Goal: Task Accomplishment & Management: Manage account settings

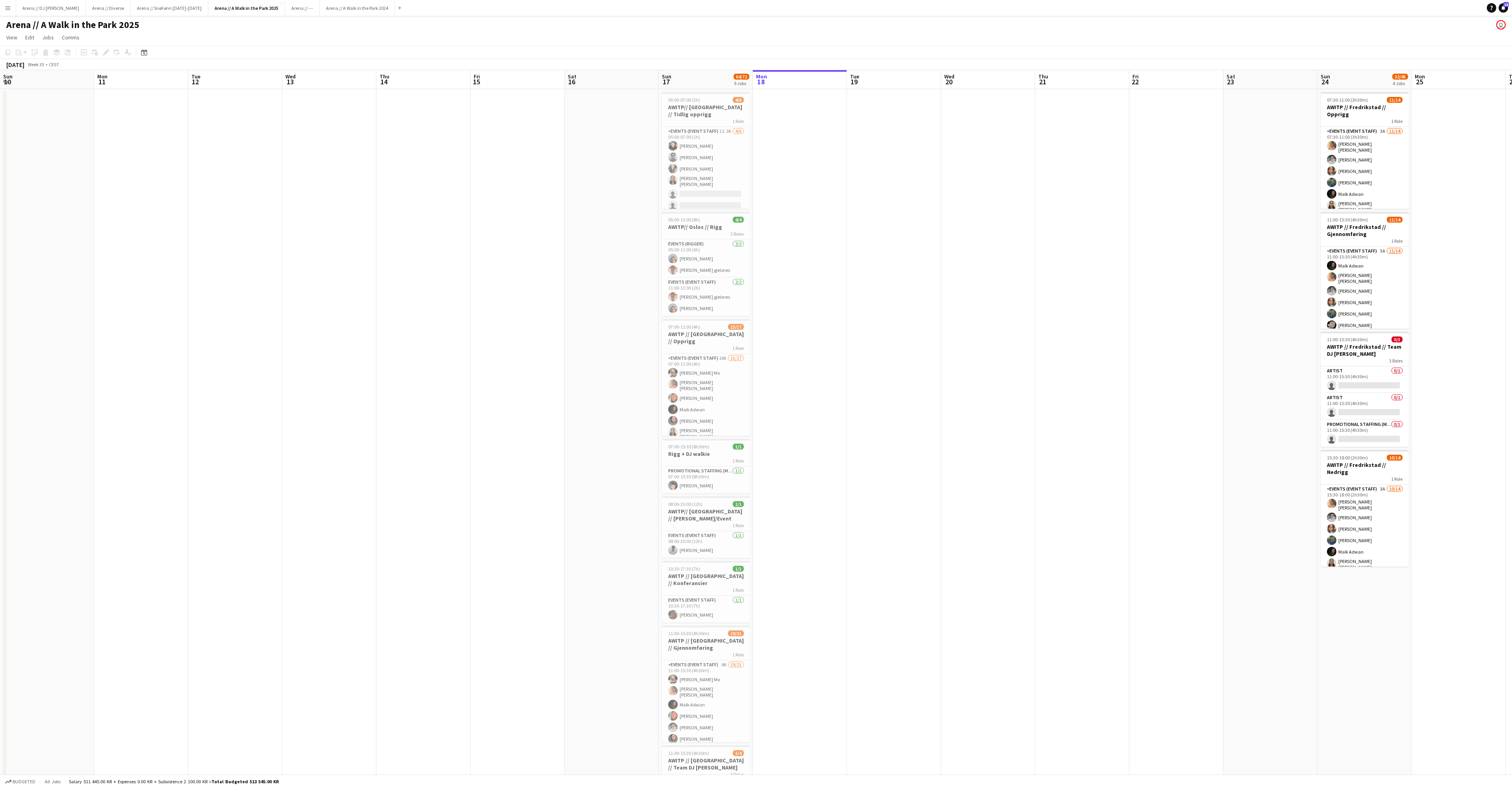
scroll to position [0, 188]
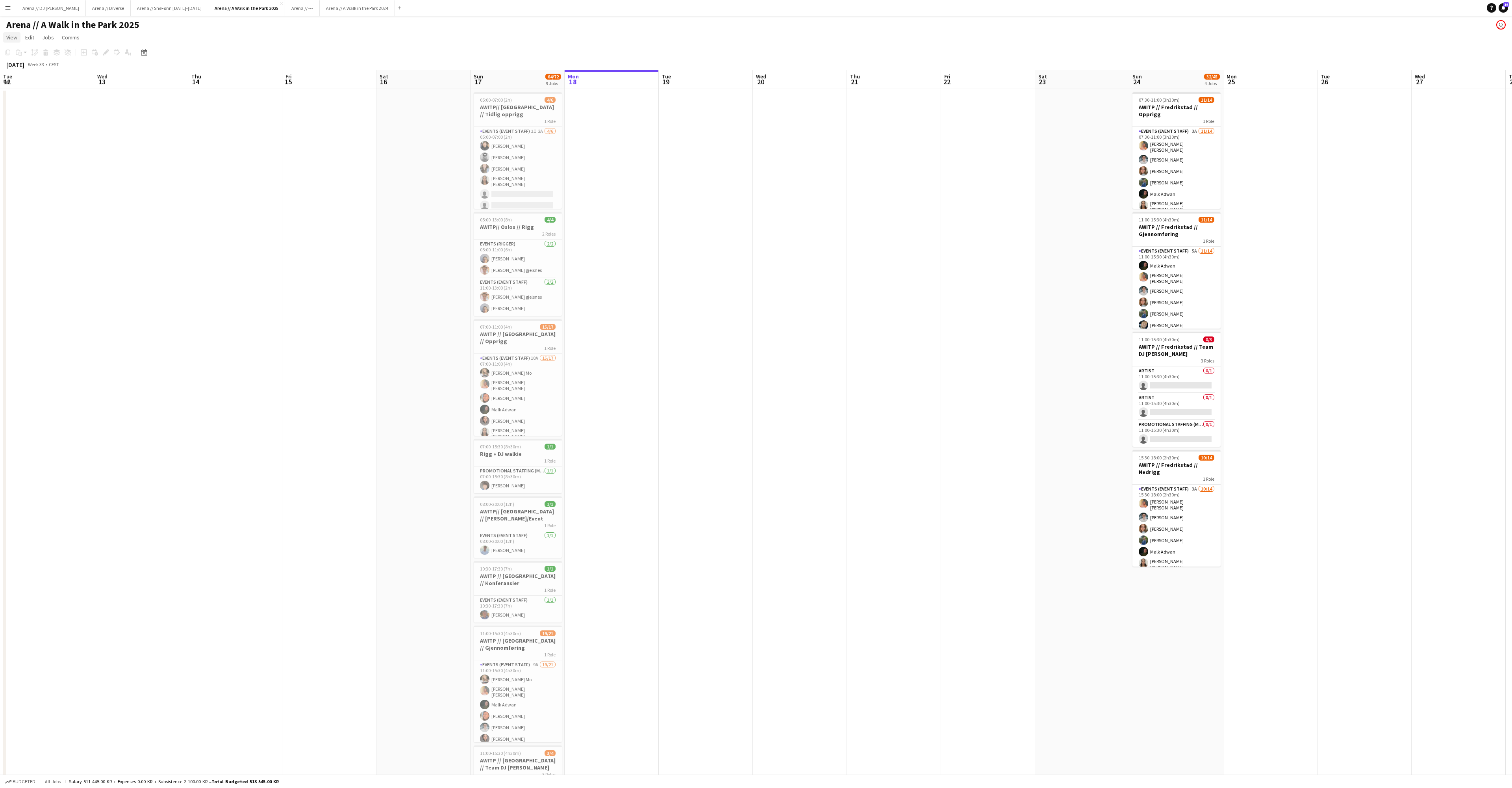
click at [13, 41] on span "View" at bounding box center [11, 37] width 11 height 7
click at [10, 12] on button "Menu" at bounding box center [8, 8] width 16 height 16
click at [90, 78] on link "Approvals" at bounding box center [118, 75] width 78 height 16
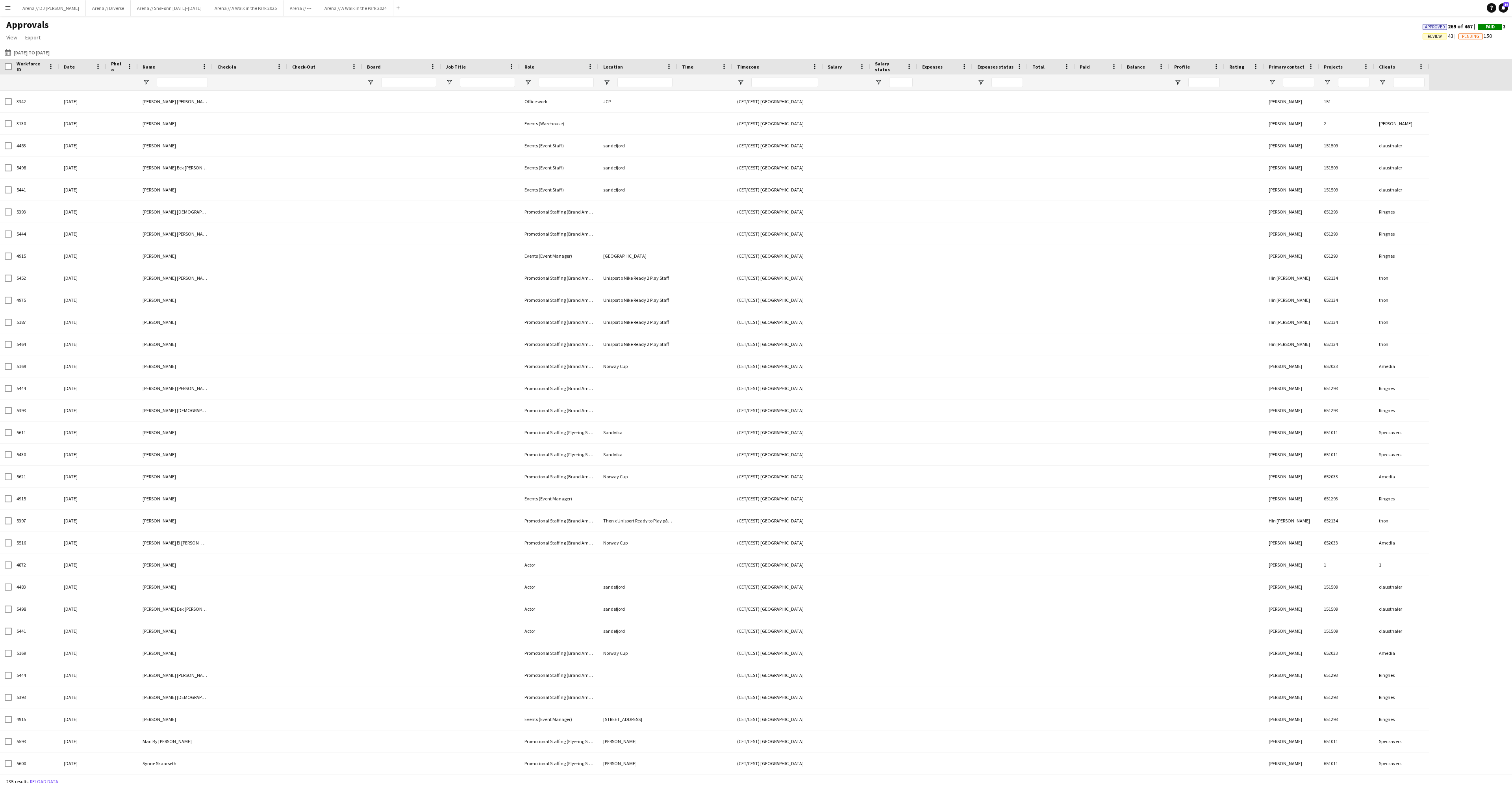
type input "*****"
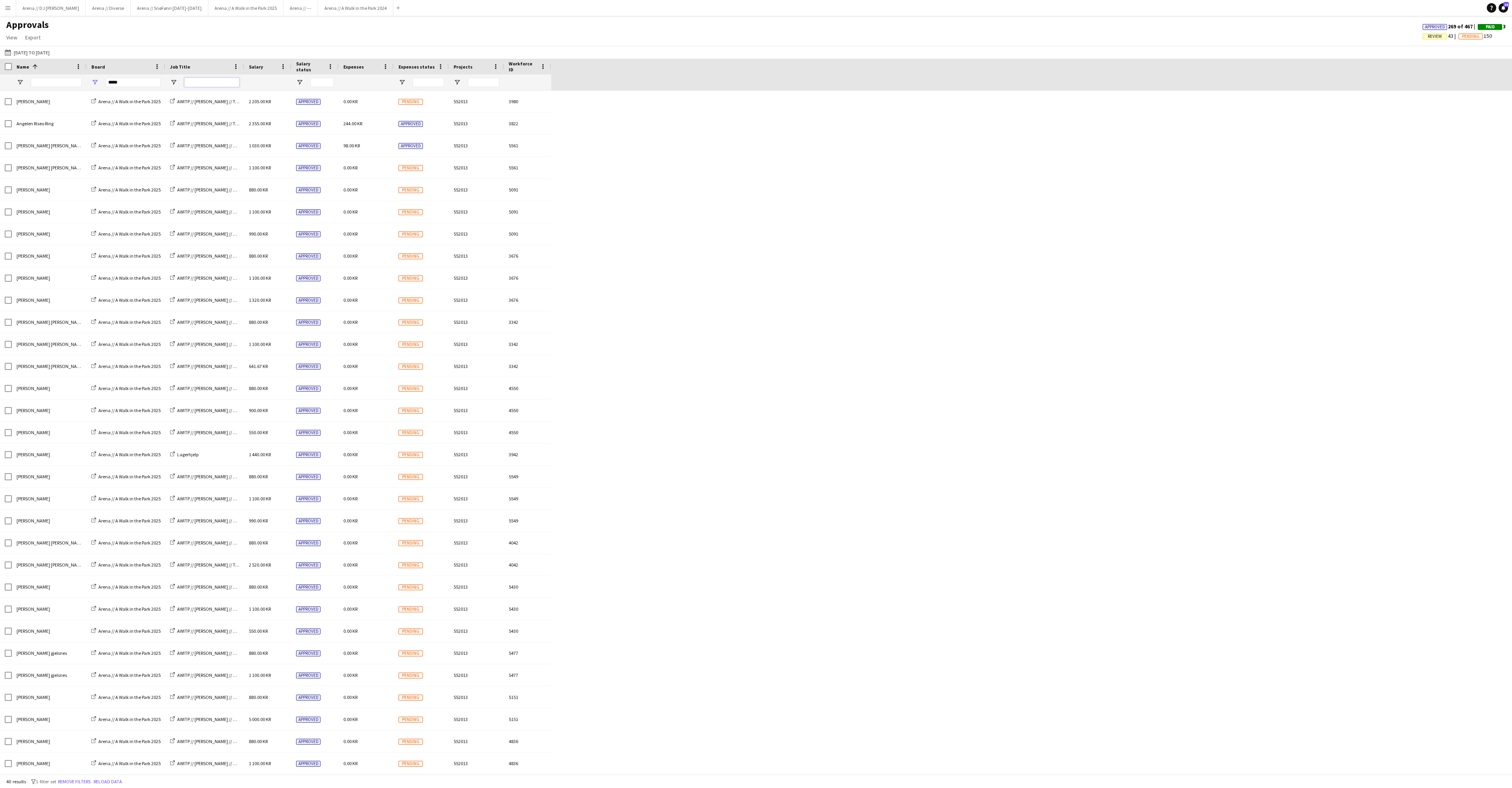
click at [204, 82] on input "Job Title Filter Input" at bounding box center [212, 82] width 55 height 10
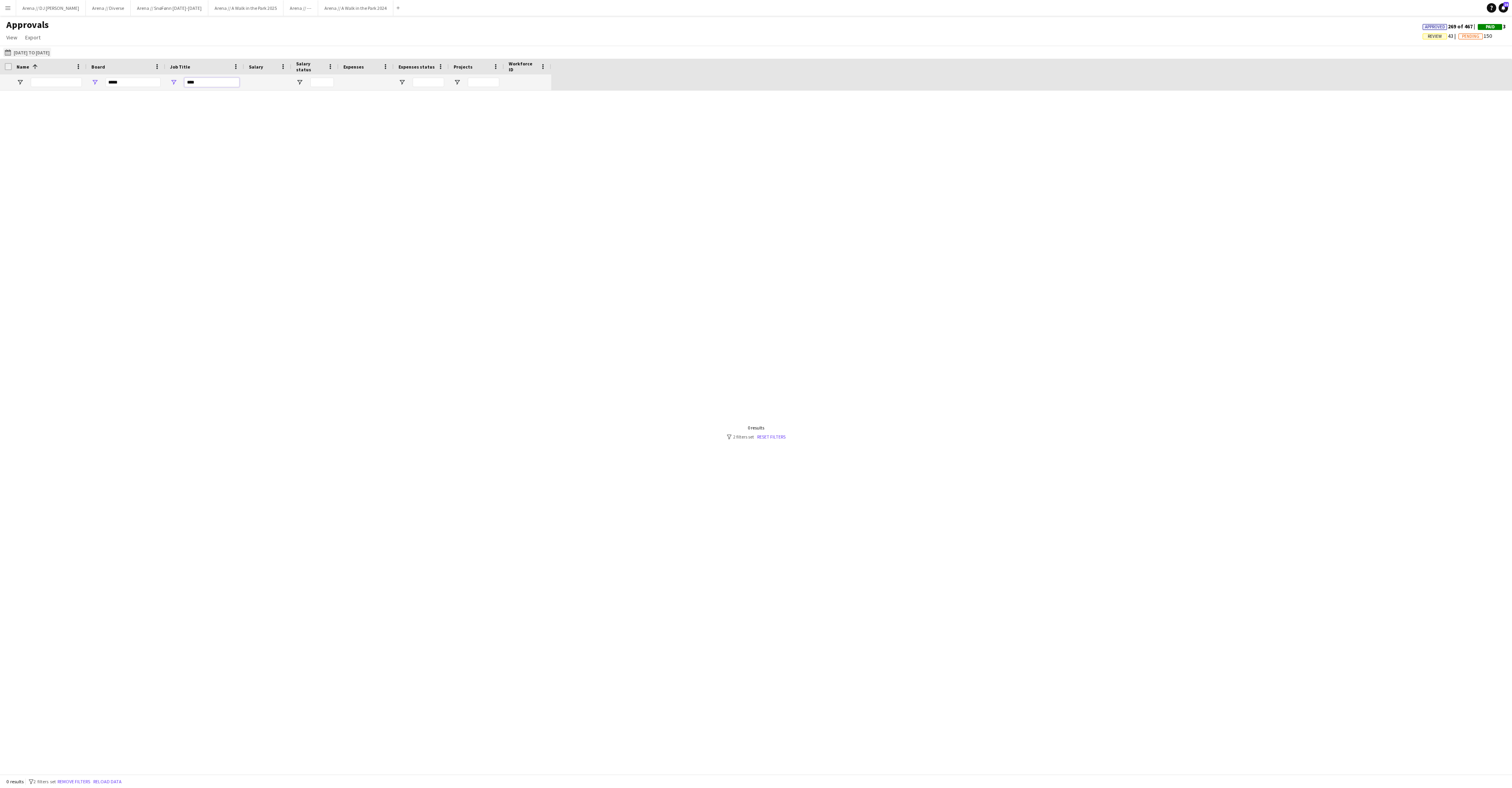
type input "****"
click at [52, 56] on button "[DATE] to [DATE] [DATE] to [DATE]" at bounding box center [27, 53] width 48 height 10
click at [95, 136] on span "15" at bounding box center [92, 138] width 10 height 10
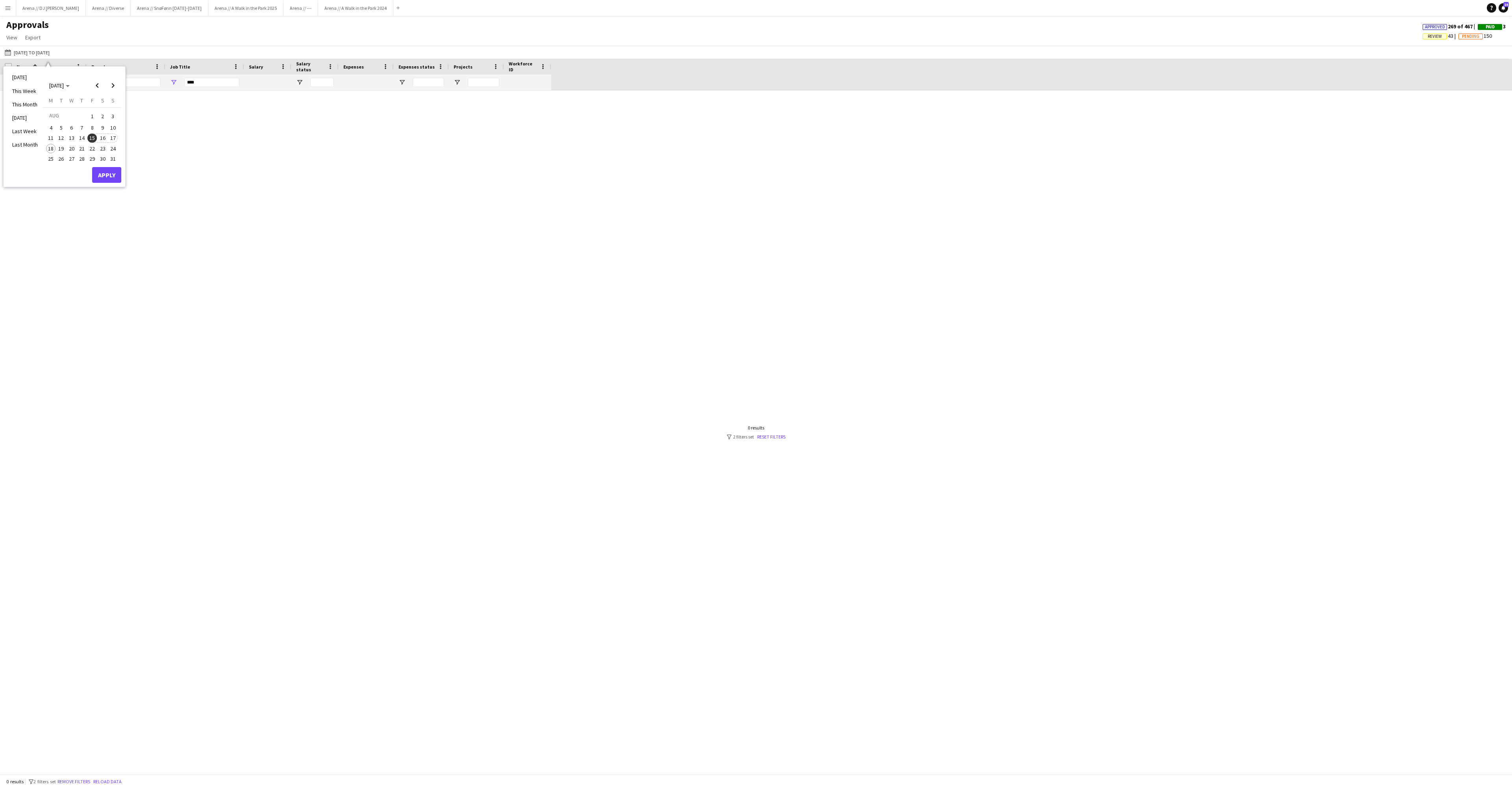
click at [118, 138] on span "17" at bounding box center [113, 138] width 10 height 10
click at [119, 177] on button "Apply" at bounding box center [106, 175] width 29 height 16
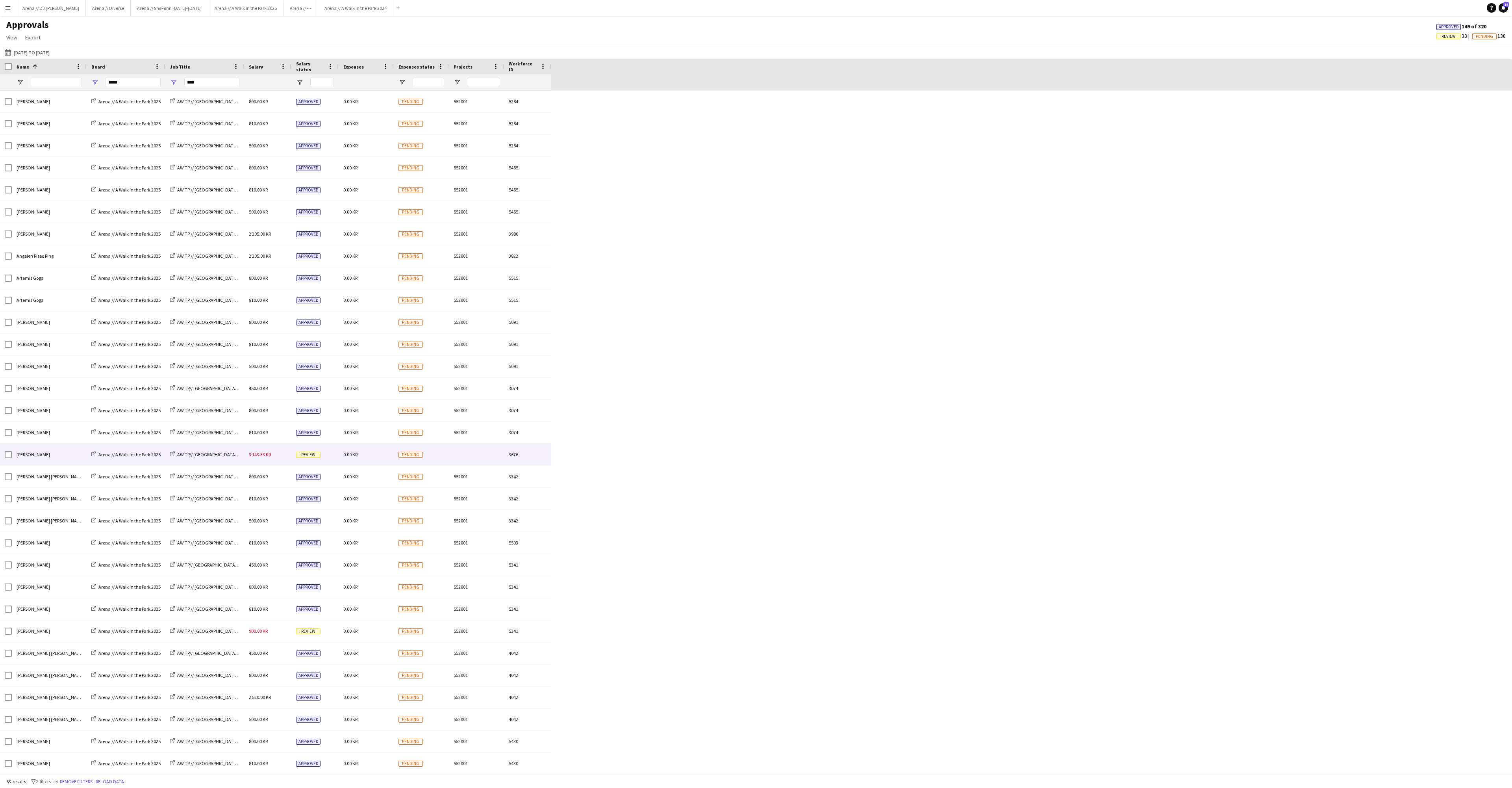
click at [267, 450] on div "3 143.33 KR" at bounding box center [268, 454] width 48 height 22
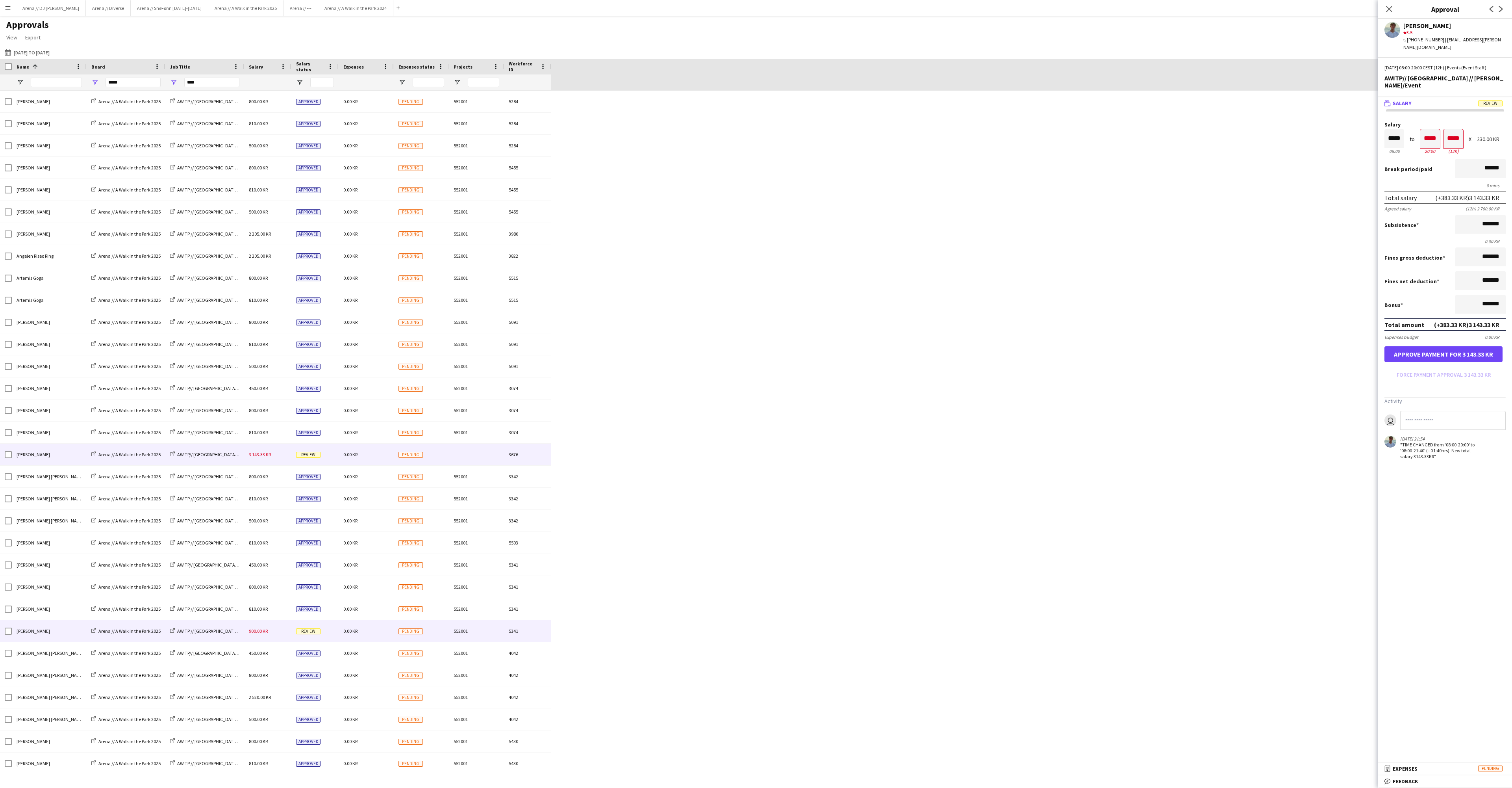
click at [260, 641] on div "900.00 KR" at bounding box center [268, 631] width 48 height 22
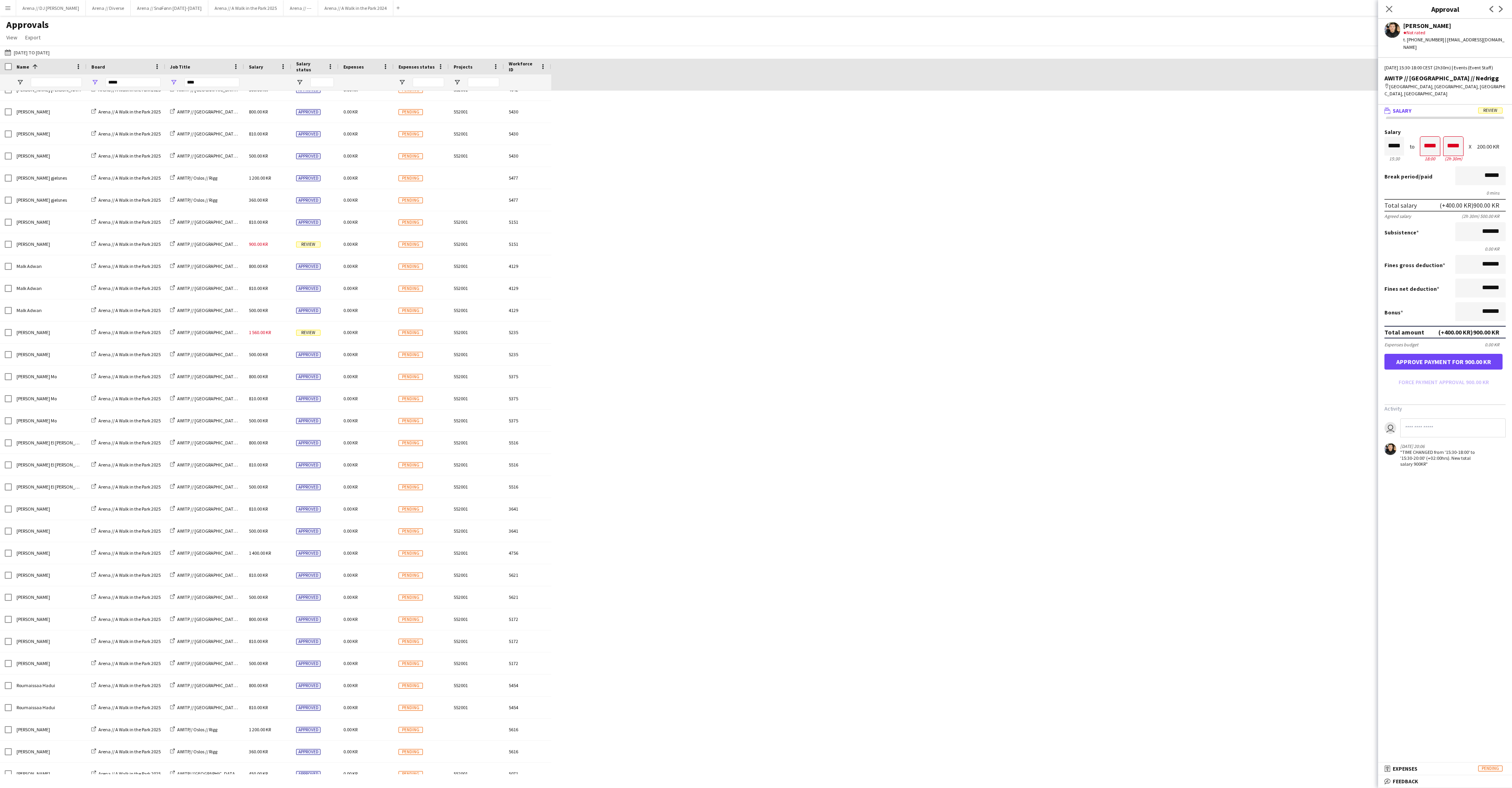
scroll to position [653, 0]
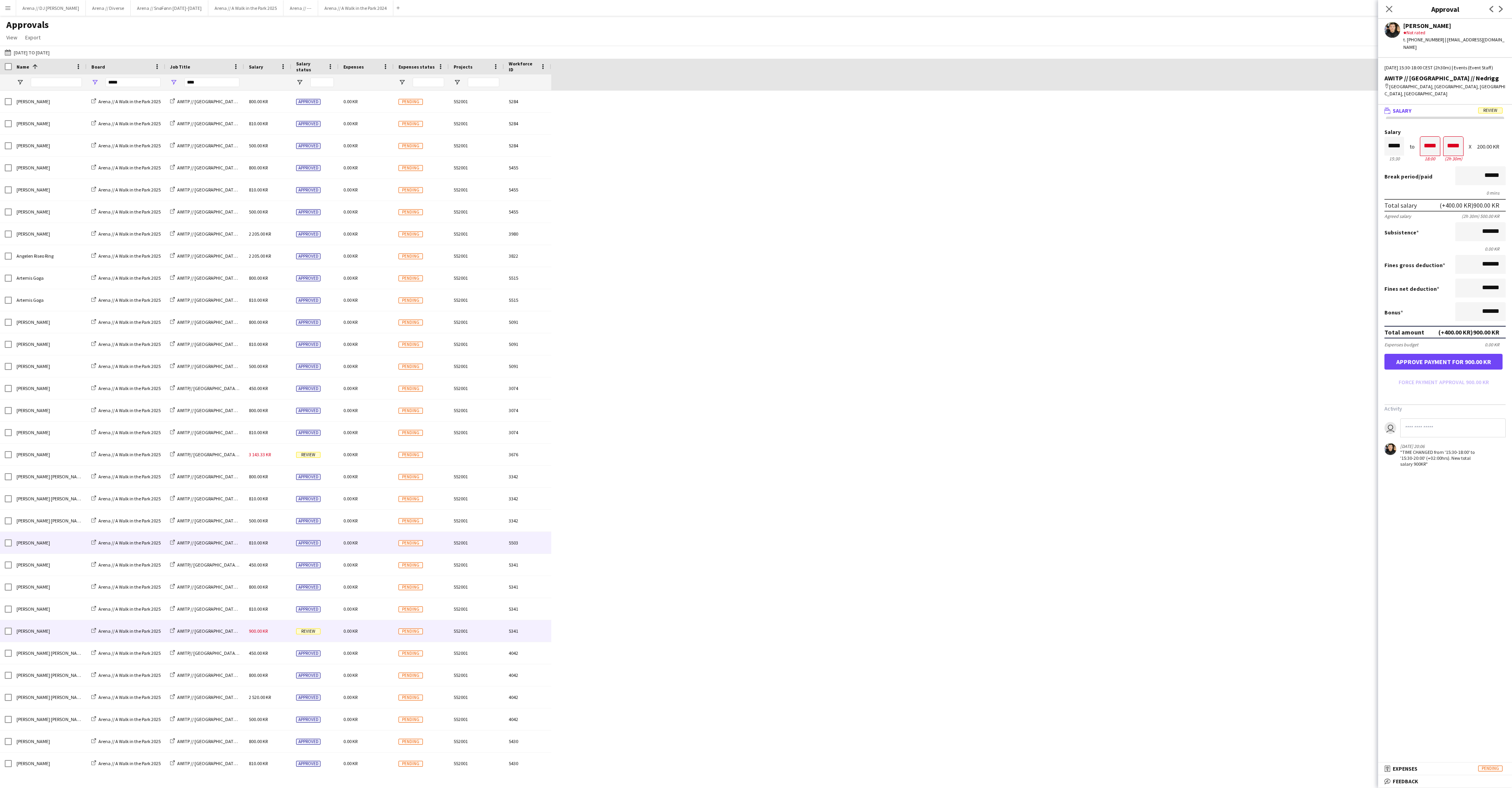
click at [259, 546] on span "810.00 KR" at bounding box center [258, 543] width 19 height 6
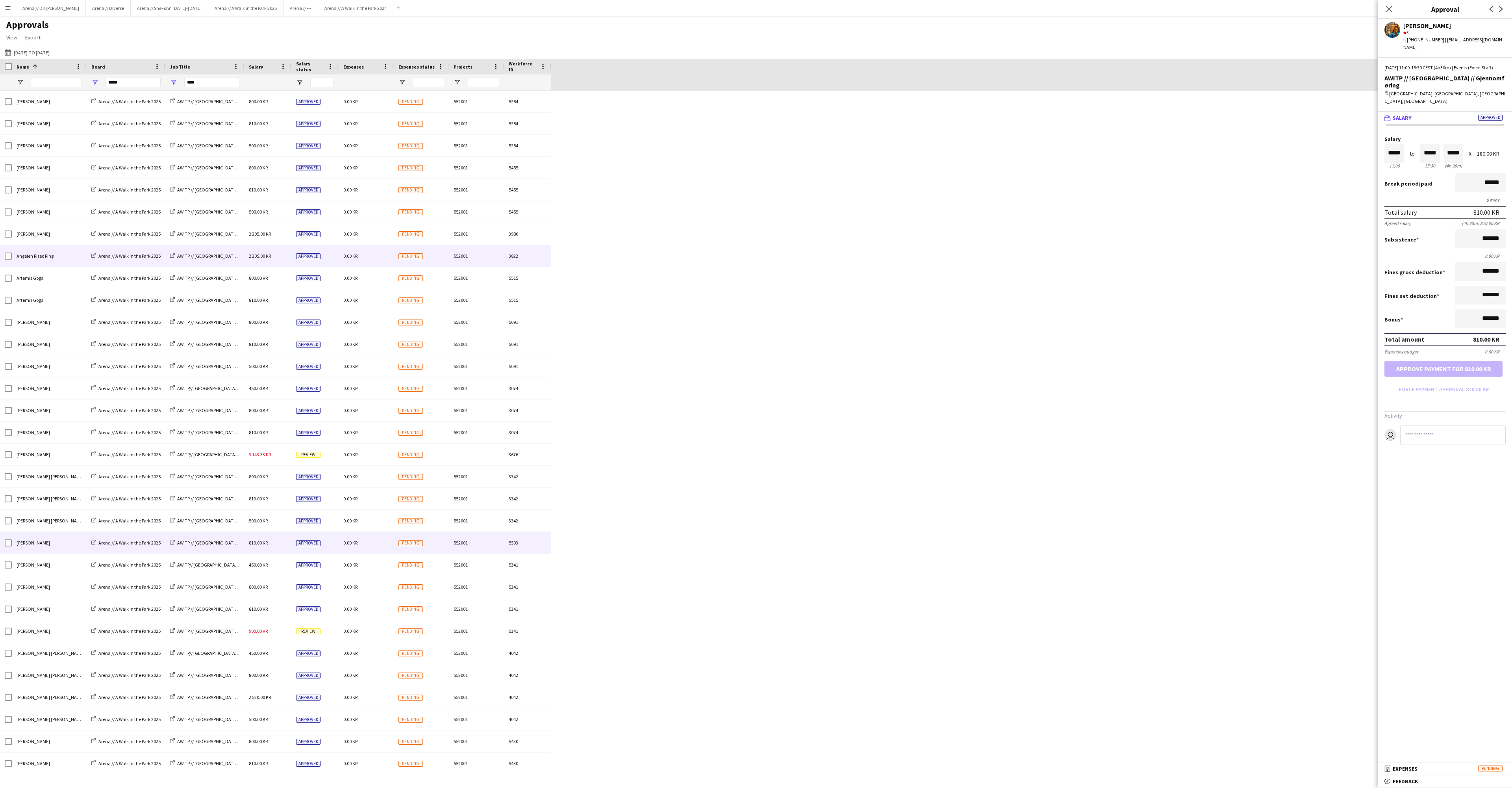
click at [255, 258] on span "2 205.00 KR" at bounding box center [260, 255] width 22 height 6
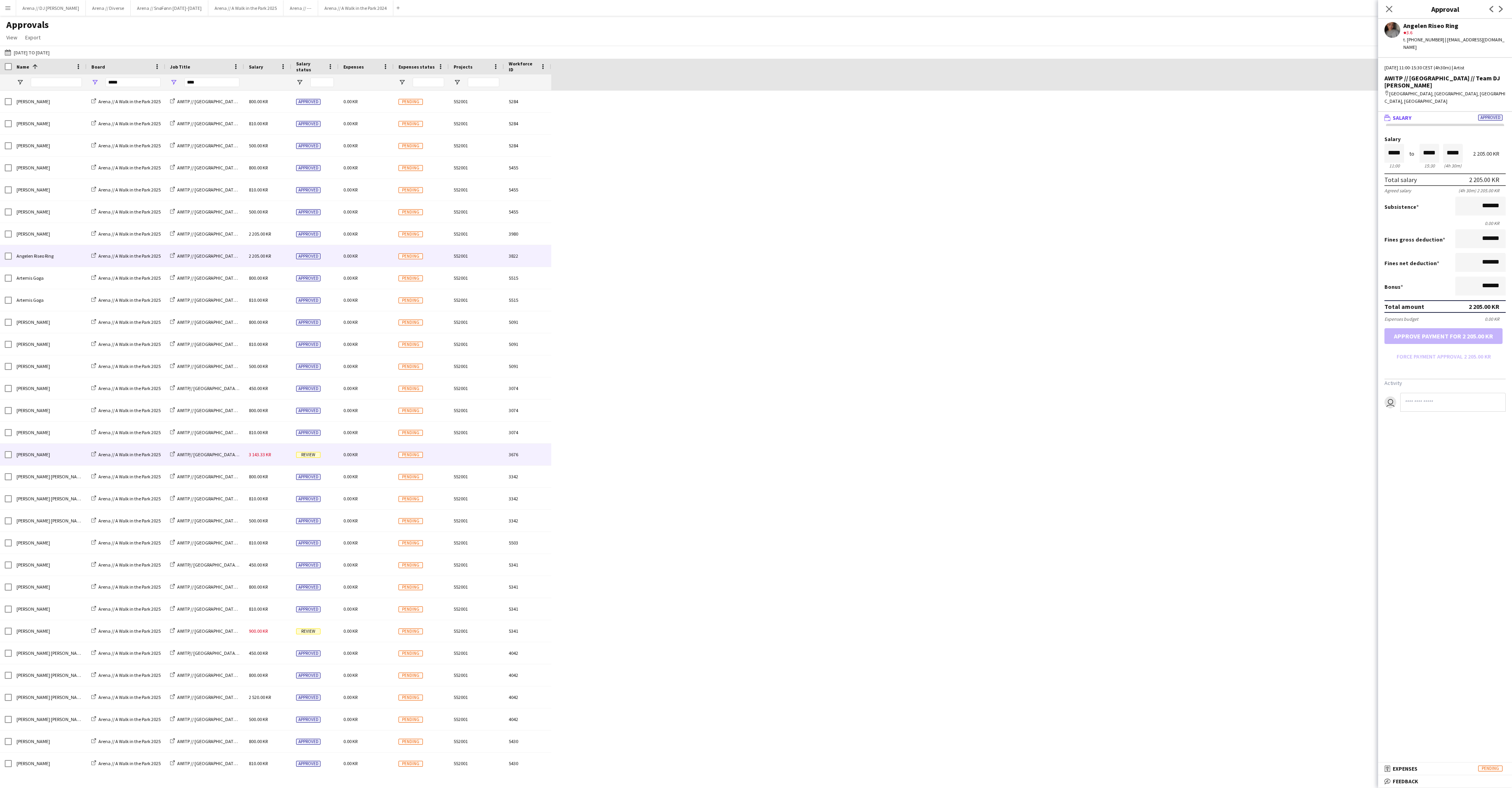
click at [240, 463] on div "AWITP// [GEOGRAPHIC_DATA] // [PERSON_NAME]/Event" at bounding box center [204, 454] width 78 height 22
click at [378, 458] on div "0.00 KR" at bounding box center [366, 454] width 55 height 22
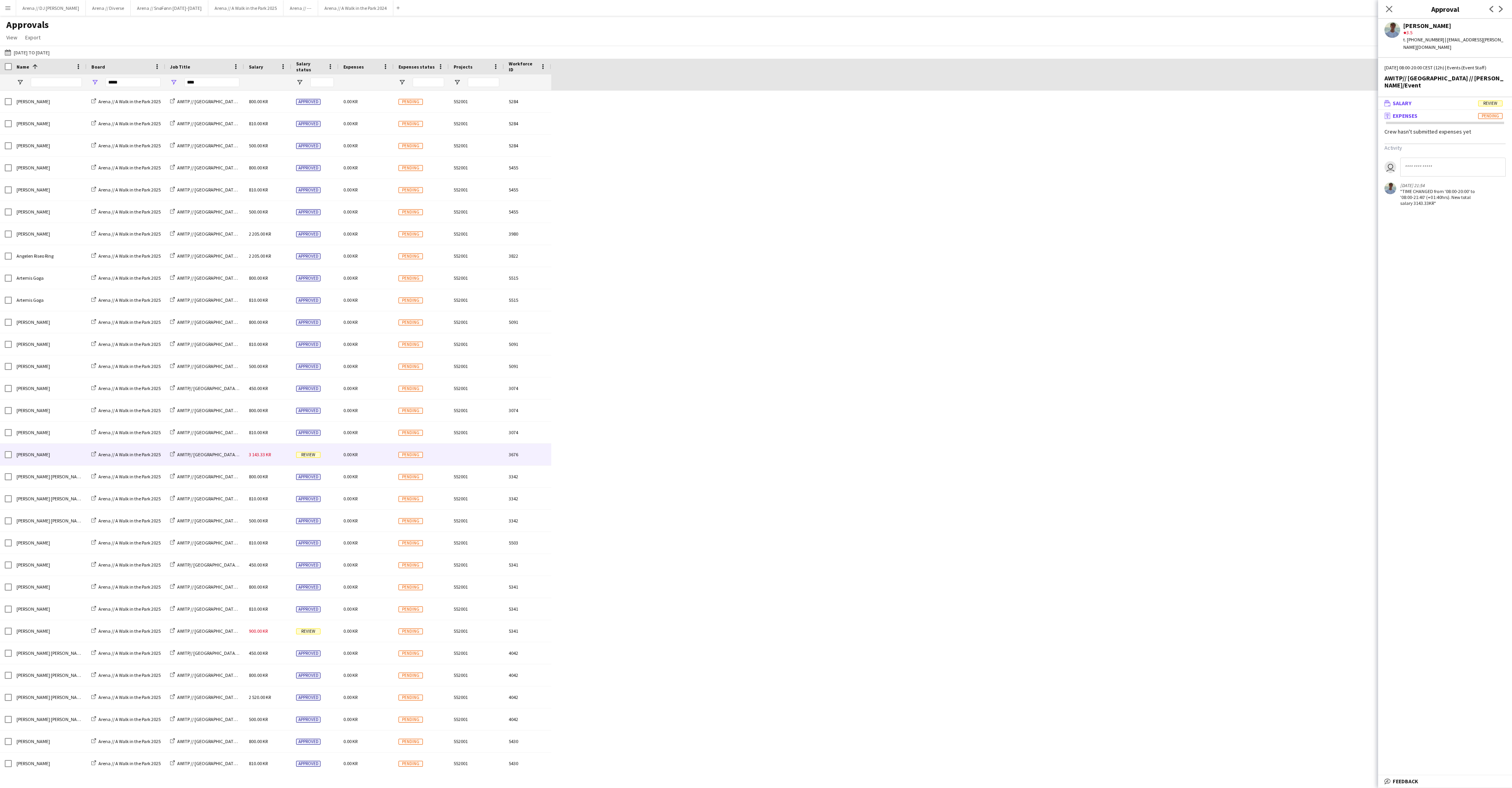
click at [1409, 109] on mat-expansion-panel-header "wallet Salary Review" at bounding box center [1444, 103] width 134 height 12
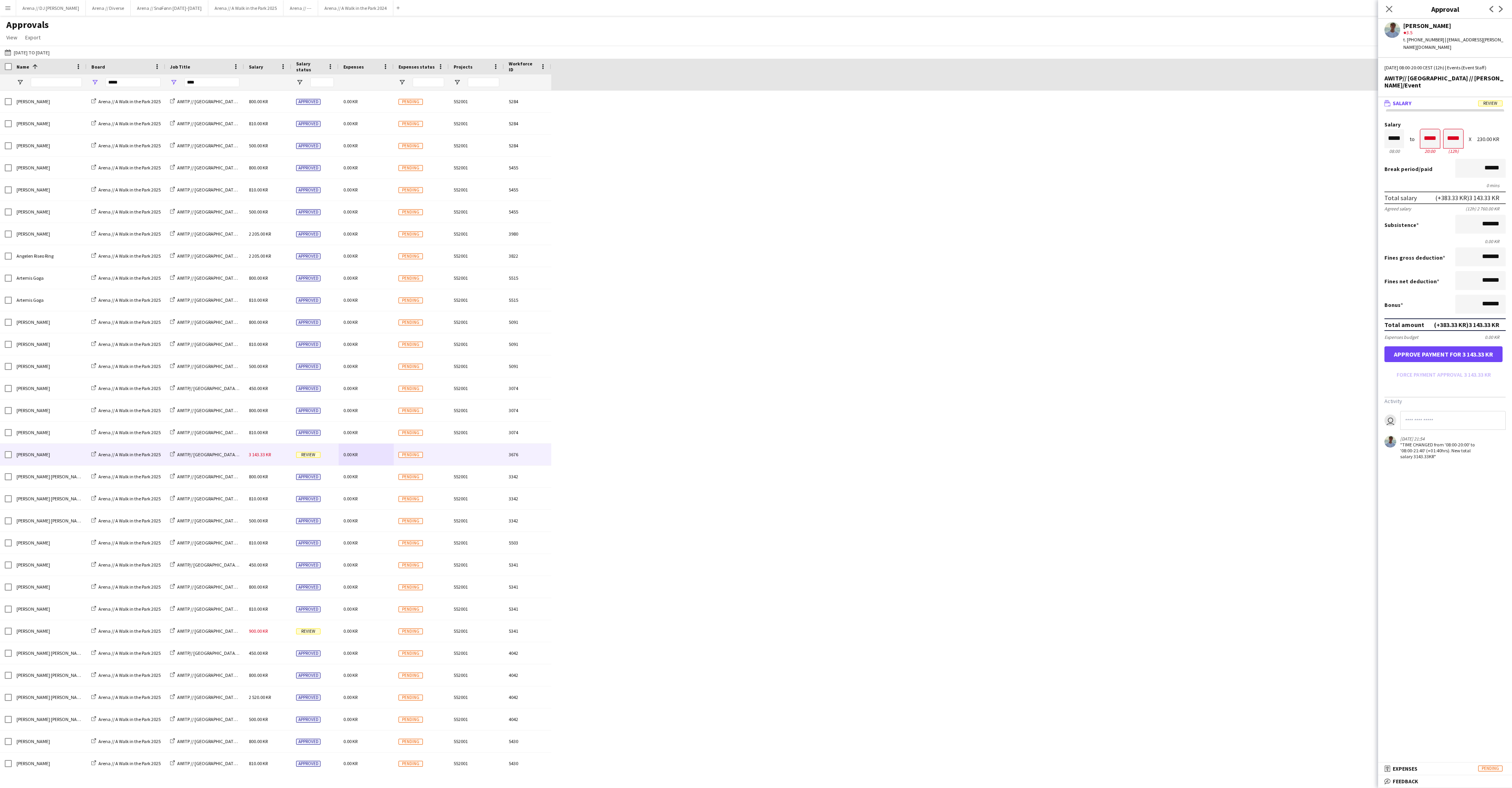
click at [1407, 106] on span "Salary" at bounding box center [1402, 102] width 19 height 7
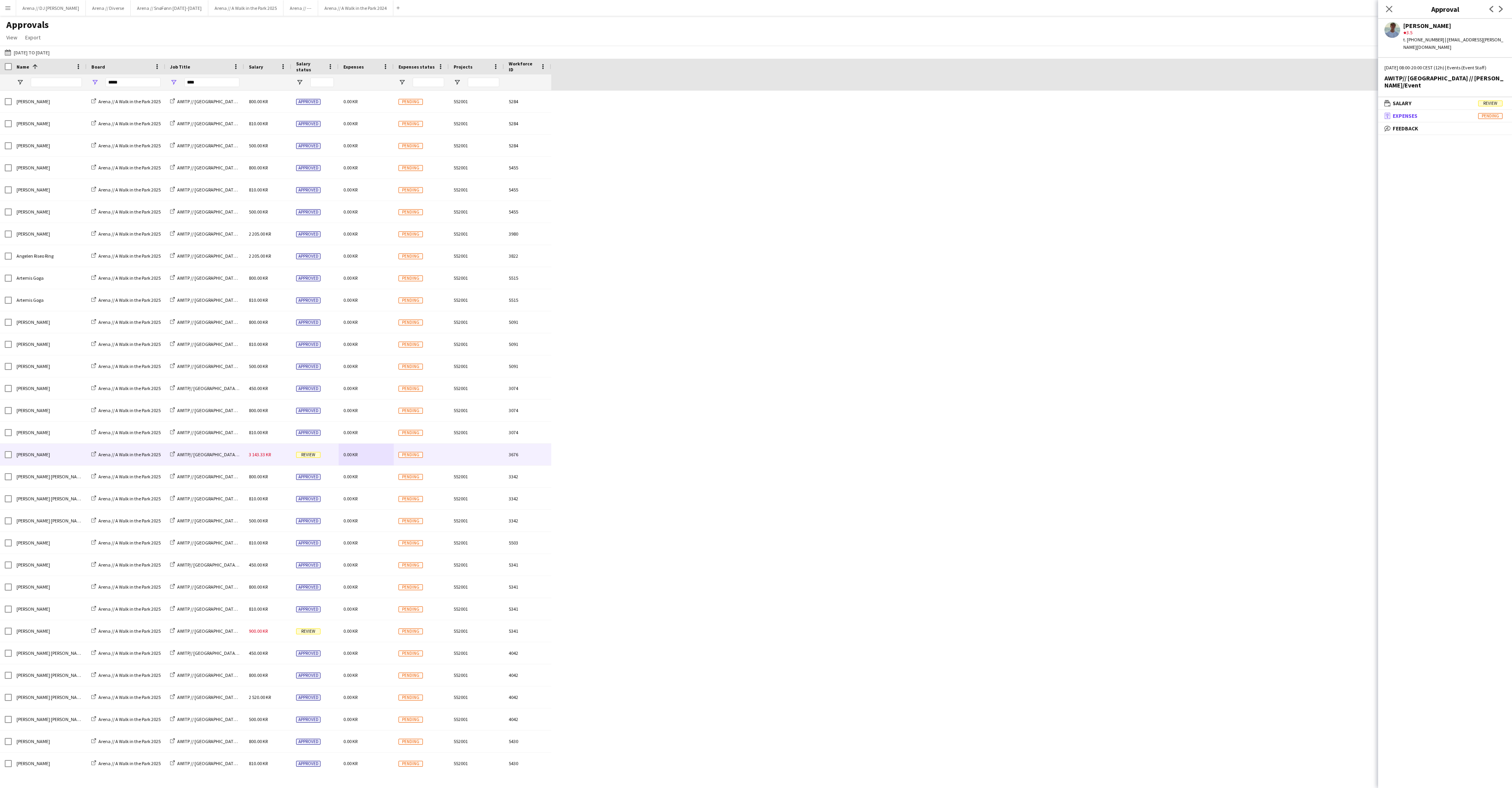
click at [1409, 119] on span "Expenses" at bounding box center [1405, 115] width 25 height 7
click at [1409, 106] on span "Salary" at bounding box center [1402, 102] width 19 height 7
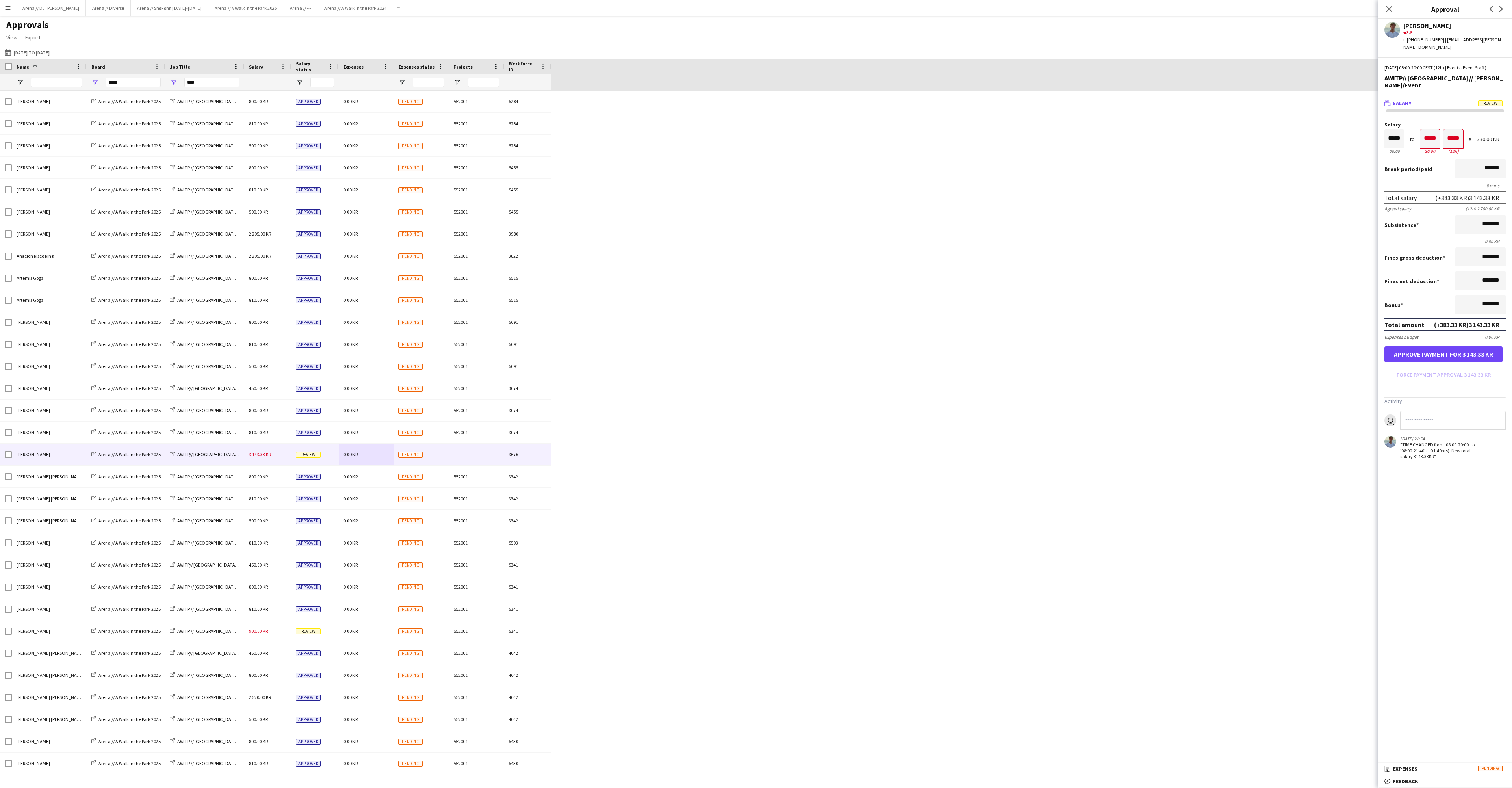
click at [1409, 106] on span "Salary" at bounding box center [1402, 102] width 19 height 7
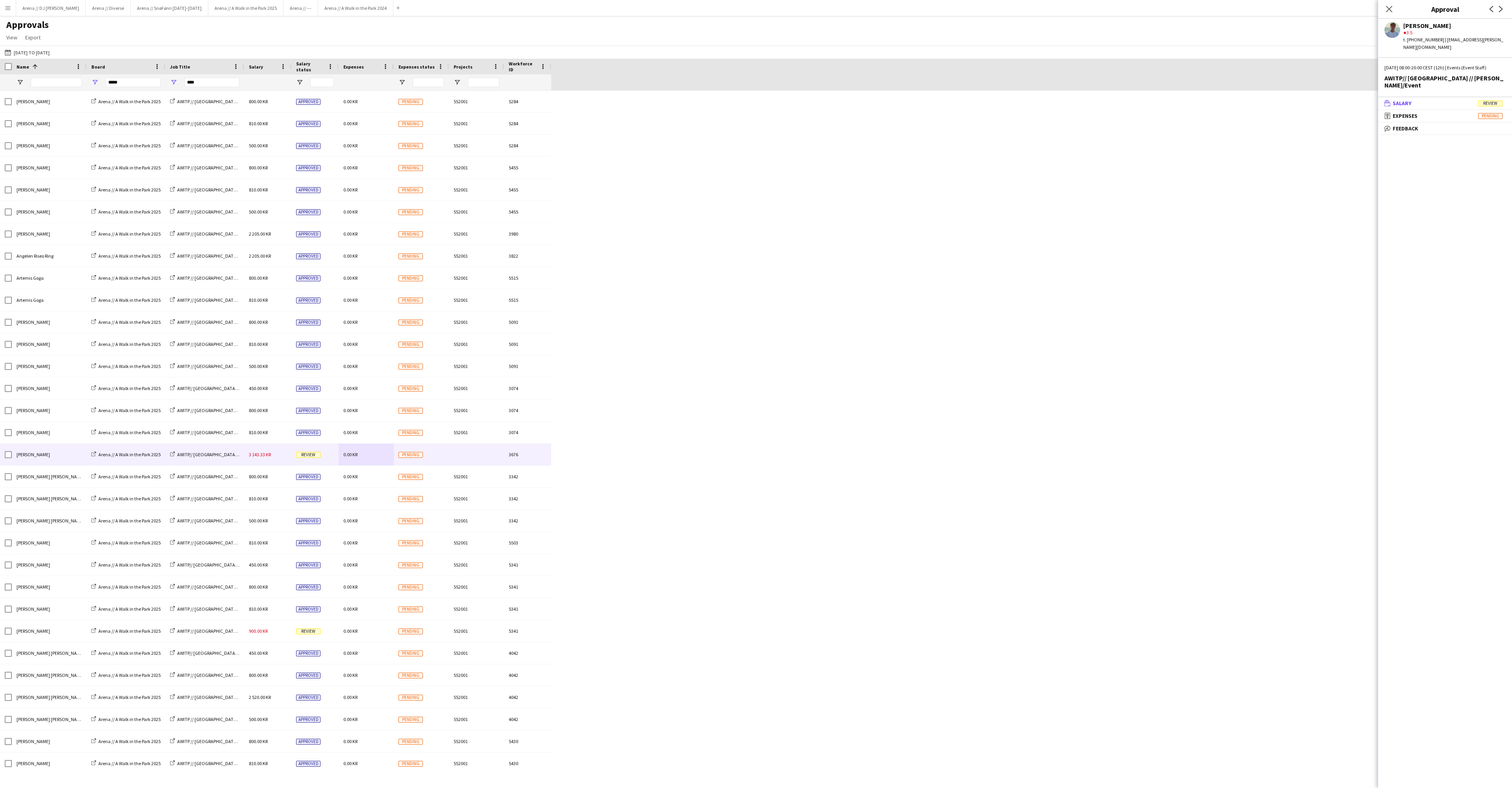
click at [1409, 106] on span "Salary" at bounding box center [1402, 102] width 19 height 7
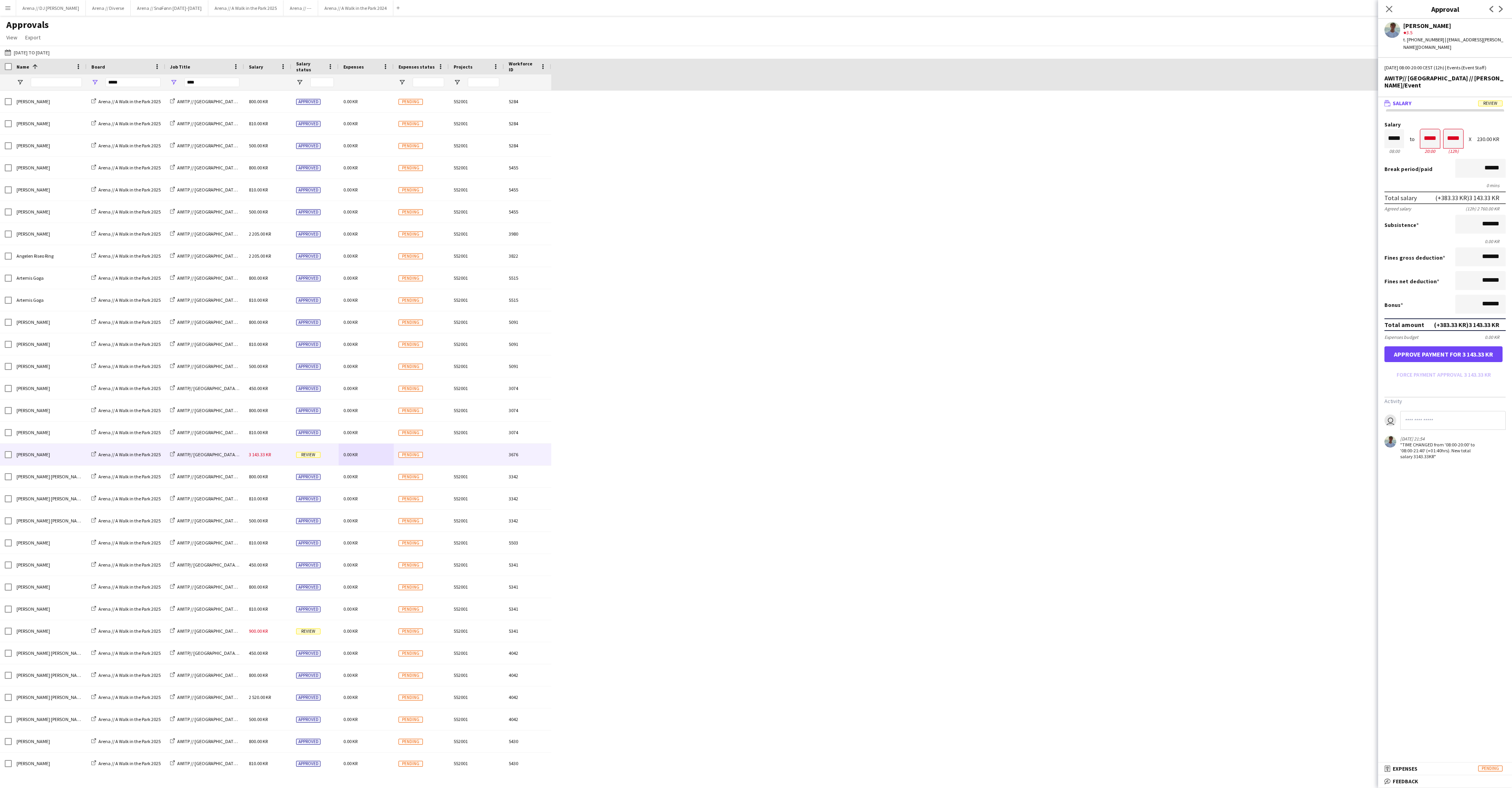
click at [1409, 106] on span "Salary" at bounding box center [1402, 102] width 19 height 7
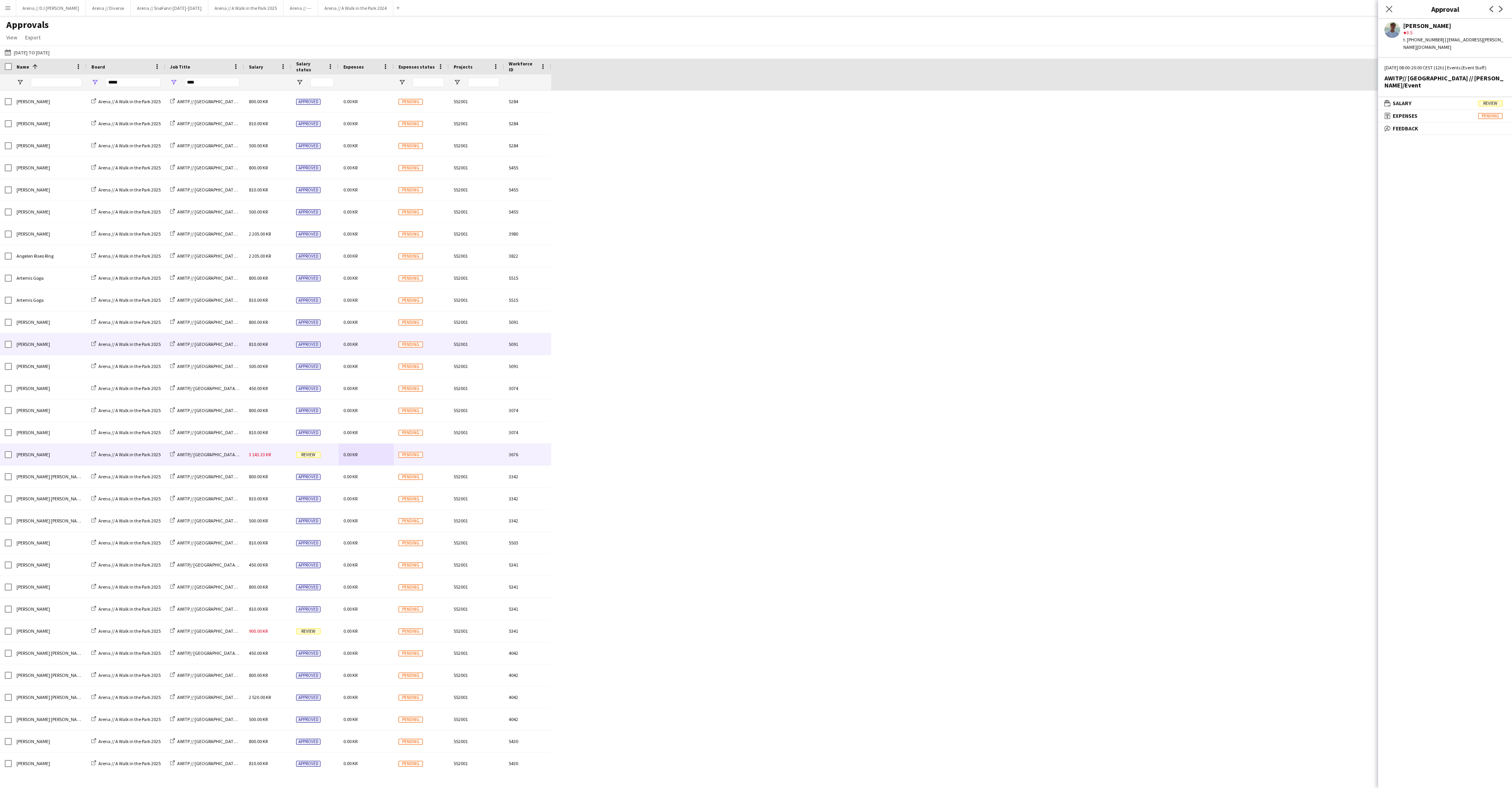
scroll to position [0, 0]
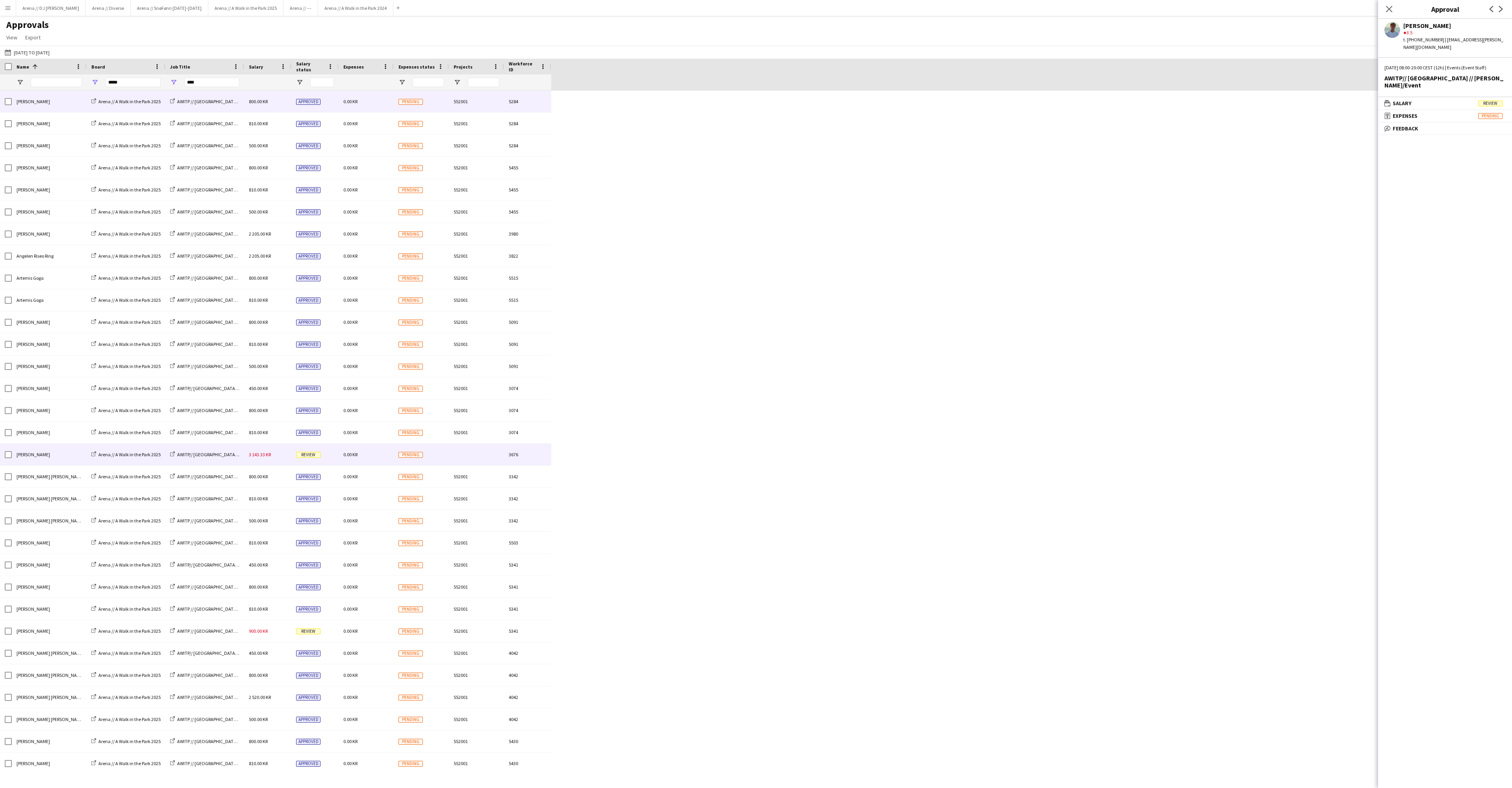
click at [285, 104] on div "800.00 KR" at bounding box center [268, 101] width 48 height 22
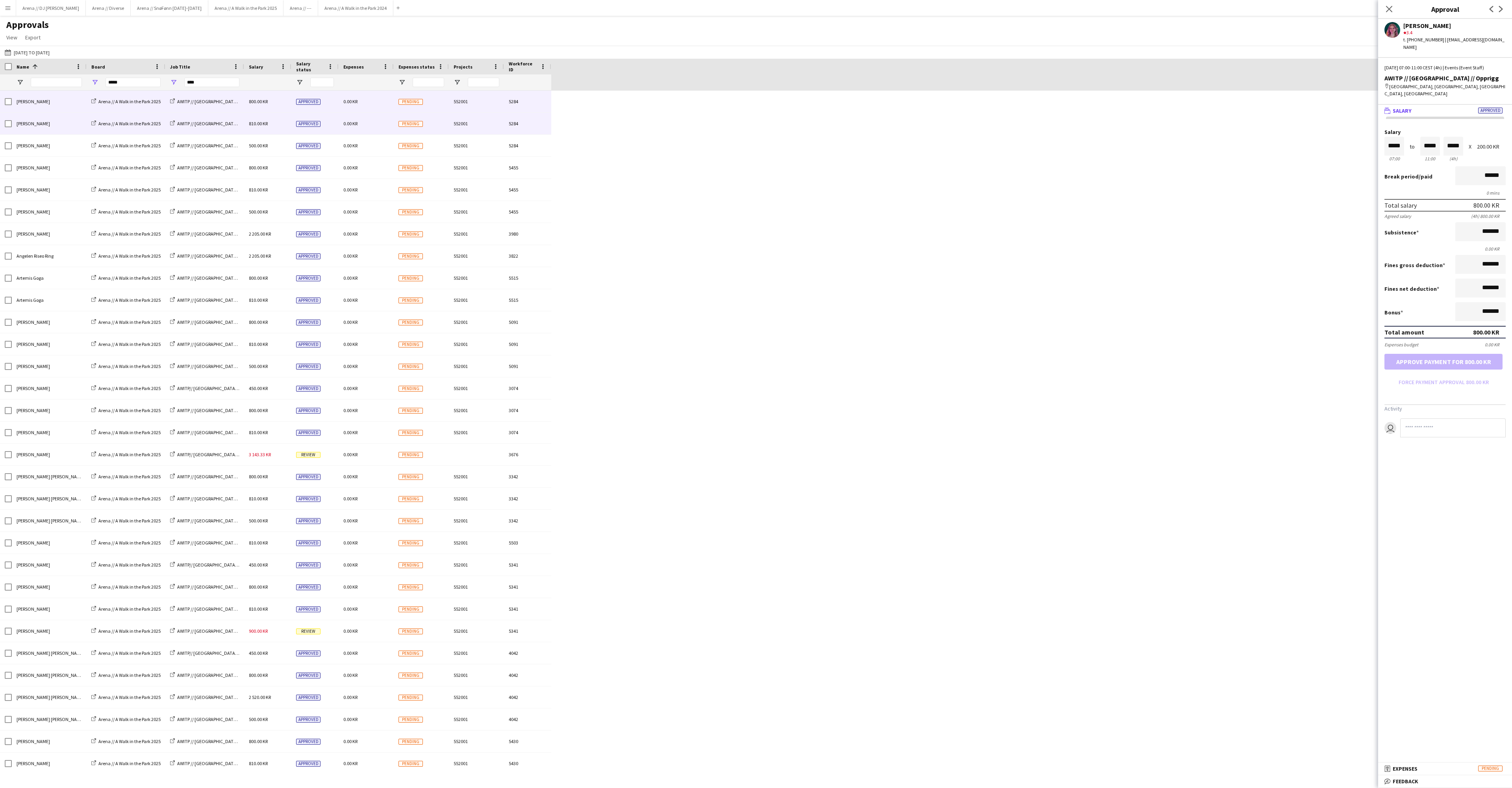
click at [288, 131] on div "810.00 KR" at bounding box center [268, 123] width 48 height 22
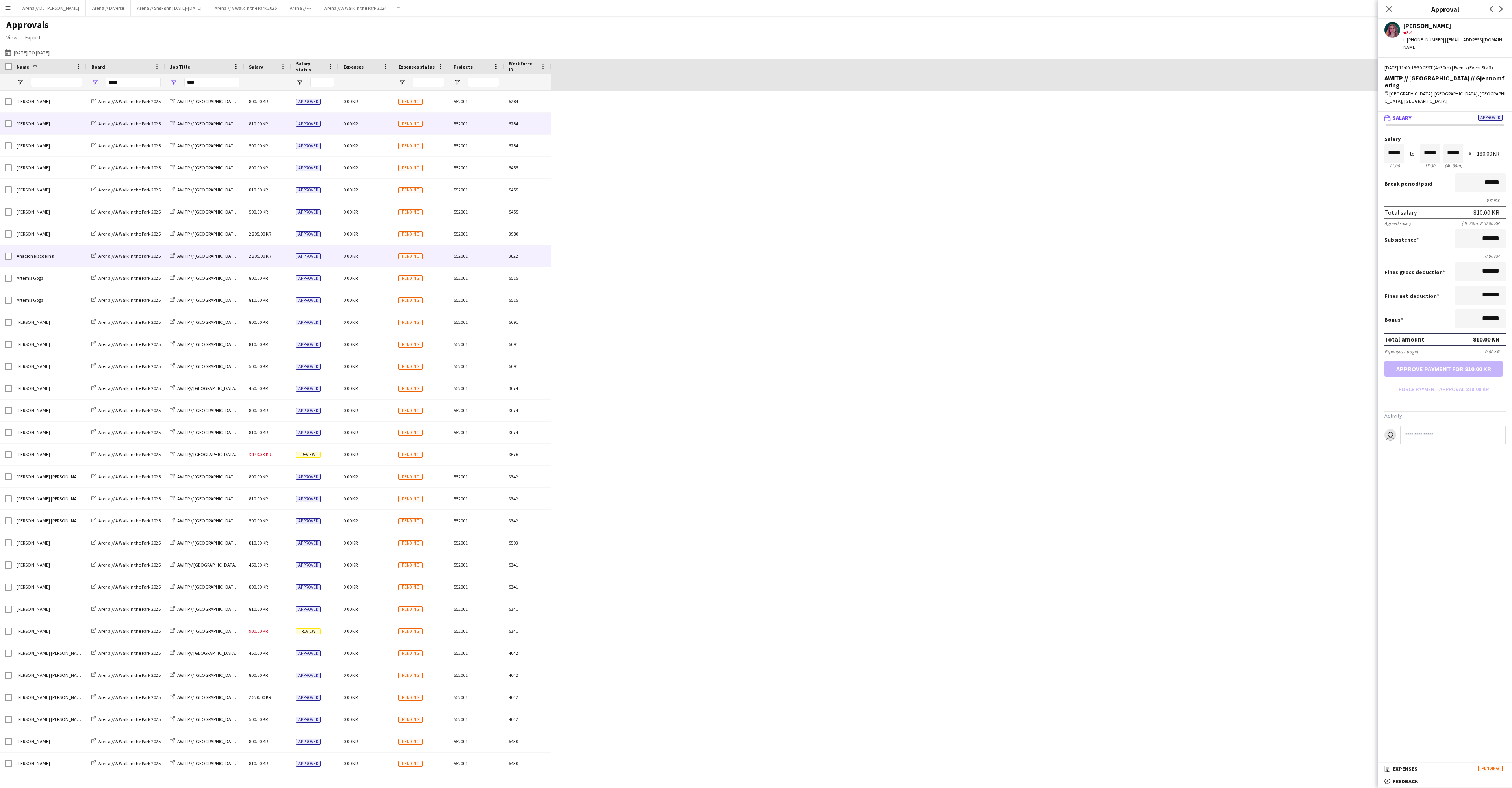
click at [287, 266] on div "2 205.00 KR" at bounding box center [268, 256] width 48 height 22
